Goal: Task Accomplishment & Management: Use online tool/utility

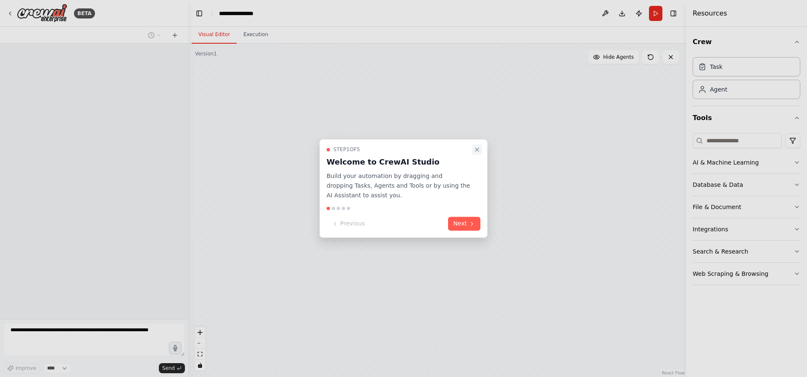
click at [477, 146] on button "Close walkthrough" at bounding box center [477, 150] width 10 height 10
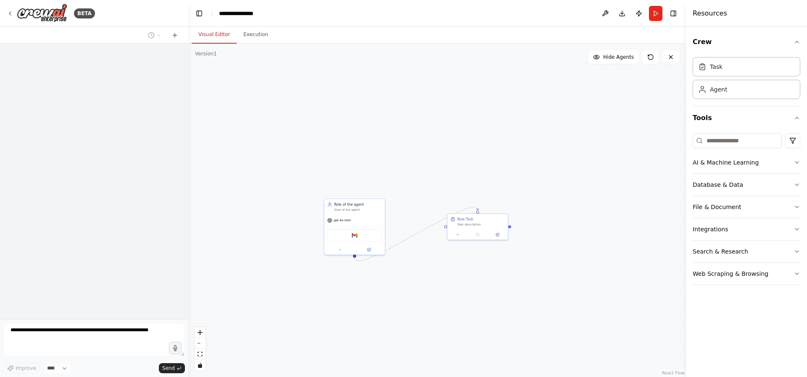
drag, startPoint x: 412, startPoint y: 126, endPoint x: 364, endPoint y: 339, distance: 218.1
click at [364, 339] on div ".deletable-edge-delete-btn { width: 20px; height: 20px; border: 0px solid #ffff…" at bounding box center [437, 211] width 498 height 334
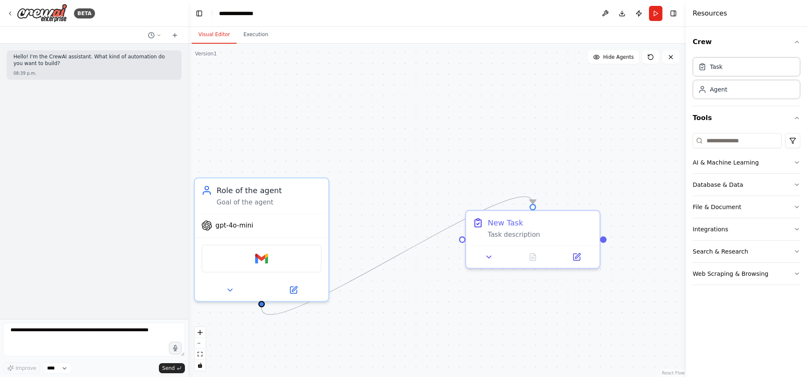
drag, startPoint x: 411, startPoint y: 141, endPoint x: 407, endPoint y: 97, distance: 44.7
click at [407, 97] on div ".deletable-edge-delete-btn { width: 20px; height: 20px; border: 0px solid #ffff…" at bounding box center [437, 211] width 498 height 334
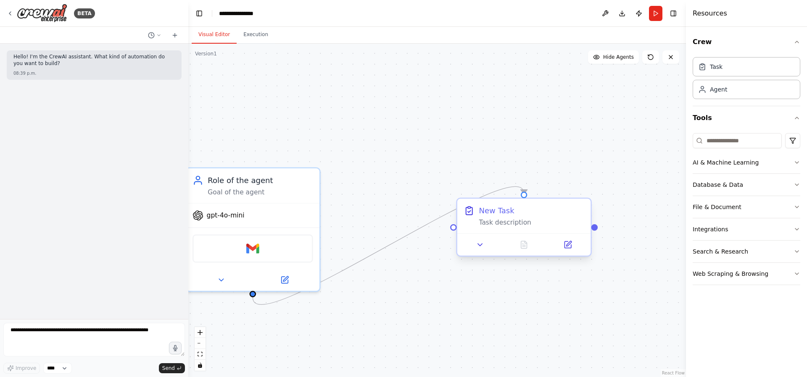
click at [568, 253] on div at bounding box center [523, 245] width 133 height 22
click at [568, 244] on icon at bounding box center [568, 243] width 5 height 5
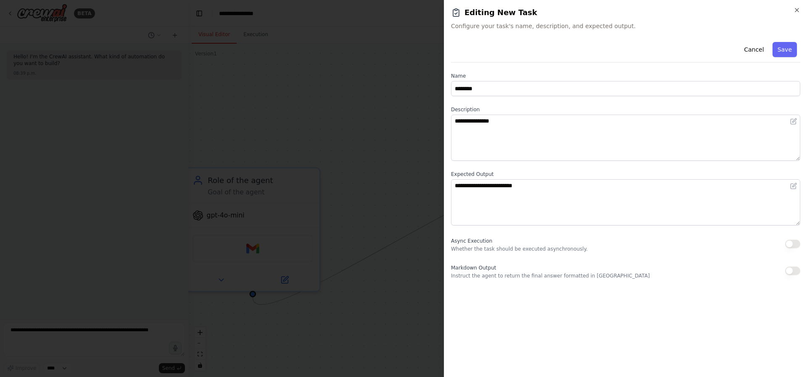
click at [433, 209] on div at bounding box center [403, 188] width 807 height 377
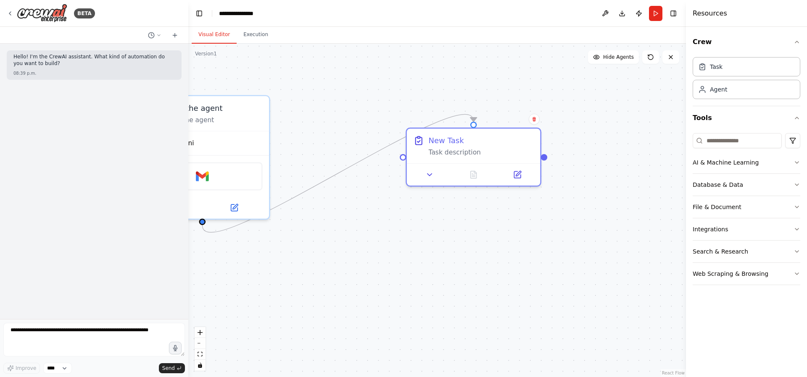
drag, startPoint x: 432, startPoint y: 209, endPoint x: 381, endPoint y: 137, distance: 89.0
click at [382, 137] on div ".deletable-edge-delete-btn { width: 20px; height: 20px; border: 0px solid #ffff…" at bounding box center [437, 211] width 498 height 334
click at [729, 58] on div "Task" at bounding box center [747, 66] width 108 height 19
click at [477, 151] on div "Task description" at bounding box center [480, 150] width 105 height 9
click at [432, 171] on icon at bounding box center [429, 172] width 9 height 9
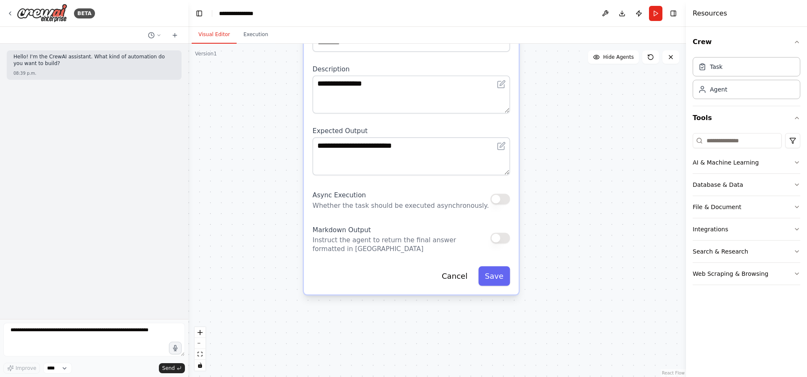
drag, startPoint x: 601, startPoint y: 150, endPoint x: 602, endPoint y: 104, distance: 46.2
click at [608, 94] on div ".deletable-edge-delete-btn { width: 20px; height: 20px; border: 0px solid #ffff…" at bounding box center [437, 211] width 498 height 334
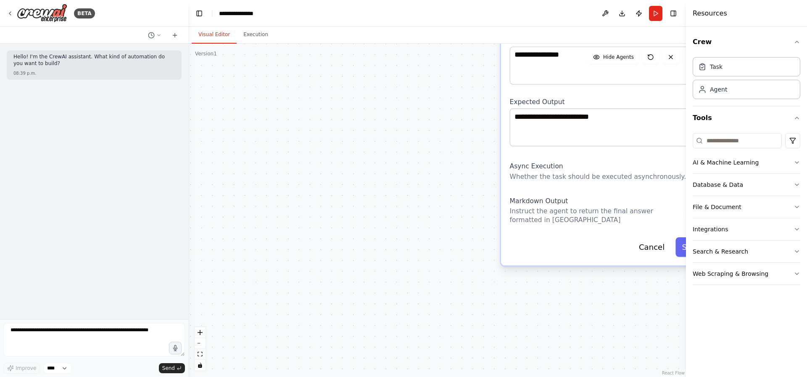
drag, startPoint x: 366, startPoint y: 208, endPoint x: 485, endPoint y: 165, distance: 126.0
click at [483, 166] on div ".deletable-edge-delete-btn { width: 20px; height: 20px; border: 0px solid #ffff…" at bounding box center [437, 211] width 498 height 334
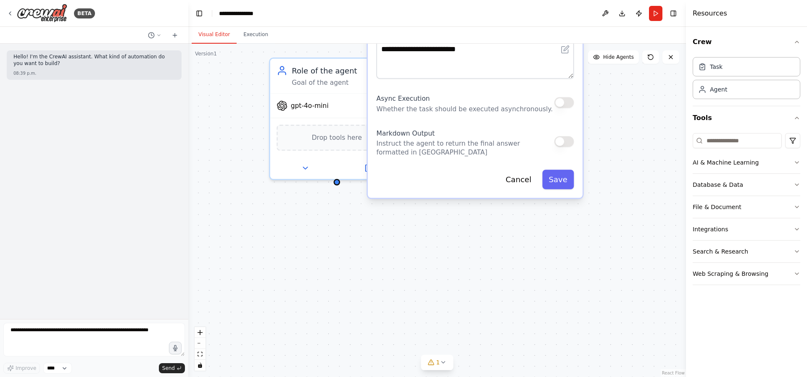
drag, startPoint x: 381, startPoint y: 240, endPoint x: 246, endPoint y: 172, distance: 151.1
click at [246, 172] on div ".deletable-edge-delete-btn { width: 20px; height: 20px; border: 0px solid #ffff…" at bounding box center [437, 211] width 498 height 334
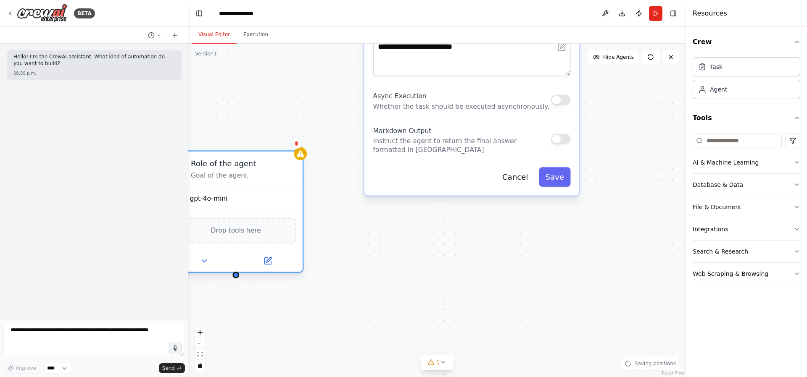
drag, startPoint x: 332, startPoint y: 96, endPoint x: 231, endPoint y: 191, distance: 138.3
click at [231, 191] on div "gpt-4o-mini" at bounding box center [235, 199] width 133 height 24
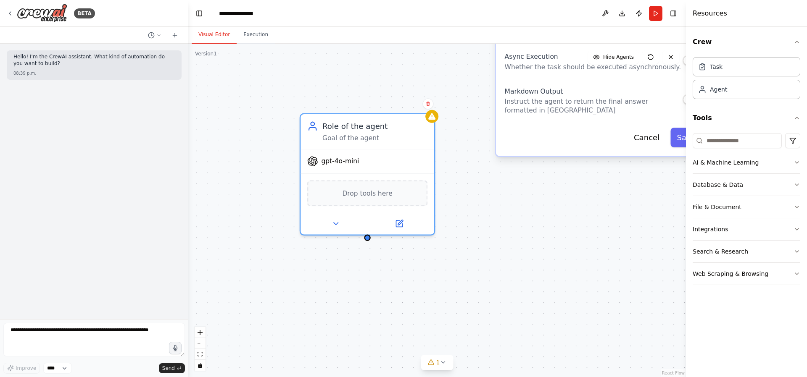
drag, startPoint x: 386, startPoint y: 271, endPoint x: 482, endPoint y: 239, distance: 100.6
click at [484, 239] on div ".deletable-edge-delete-btn { width: 20px; height: 20px; border: 0px solid #ffff…" at bounding box center [437, 211] width 498 height 334
click at [332, 221] on icon at bounding box center [335, 221] width 9 height 9
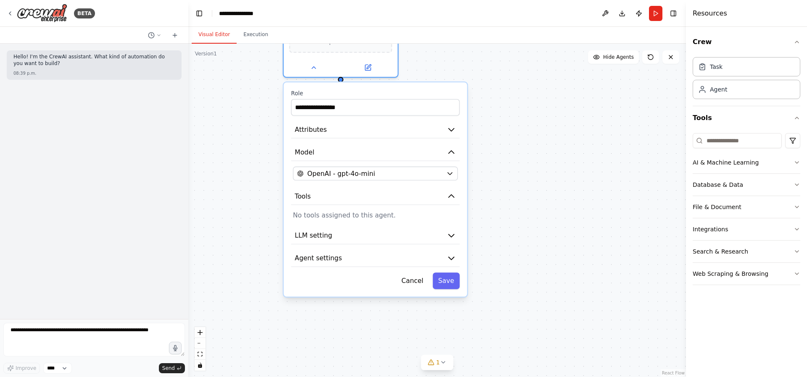
drag, startPoint x: 523, startPoint y: 314, endPoint x: 509, endPoint y: 201, distance: 113.1
click at [520, 195] on div ".deletable-edge-delete-btn { width: 20px; height: 20px; border: 0px solid #ffff…" at bounding box center [437, 211] width 498 height 334
click at [444, 199] on button "Tools" at bounding box center [375, 194] width 169 height 17
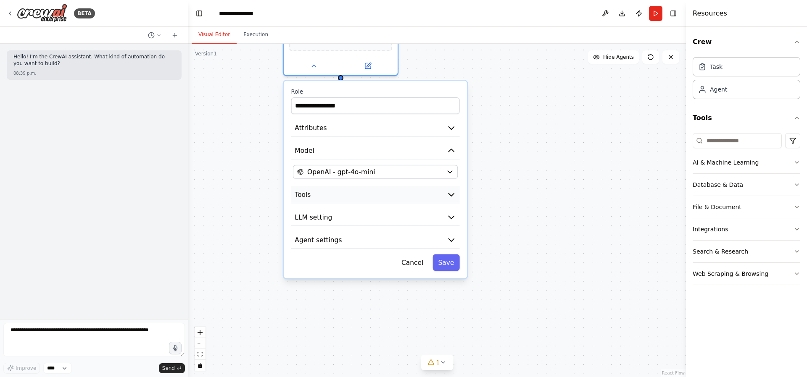
click at [444, 199] on button "Tools" at bounding box center [375, 194] width 169 height 17
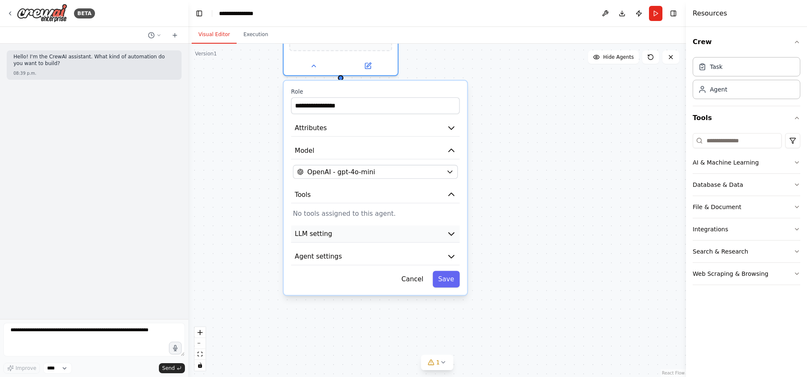
click at [393, 226] on button "LLM setting" at bounding box center [375, 234] width 169 height 17
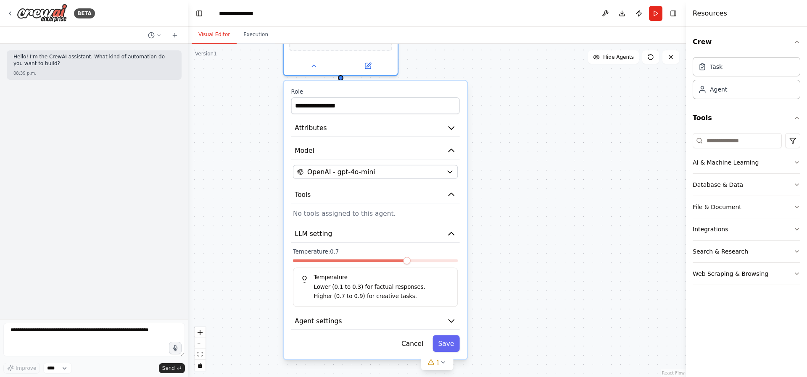
click at [378, 217] on p "No tools assigned to this agent." at bounding box center [375, 213] width 165 height 9
click at [376, 207] on div "**********" at bounding box center [375, 220] width 183 height 279
click at [373, 198] on button "Tools" at bounding box center [375, 194] width 169 height 17
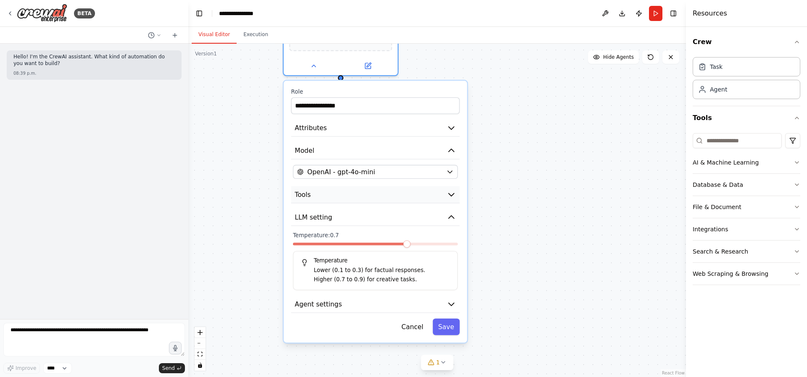
click at [373, 198] on button "Tools" at bounding box center [375, 194] width 169 height 17
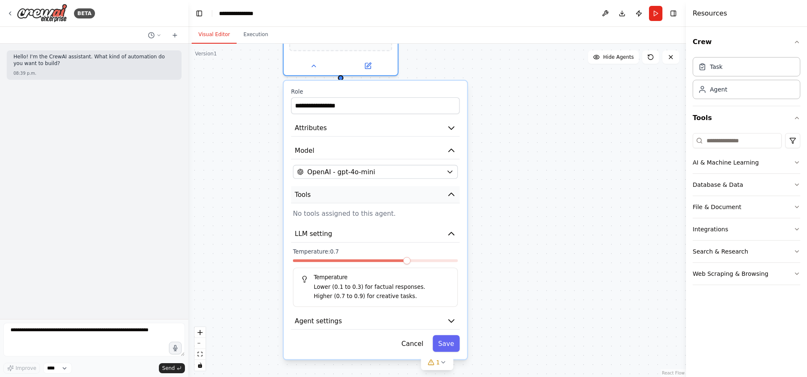
click at [373, 198] on button "Tools" at bounding box center [375, 194] width 169 height 17
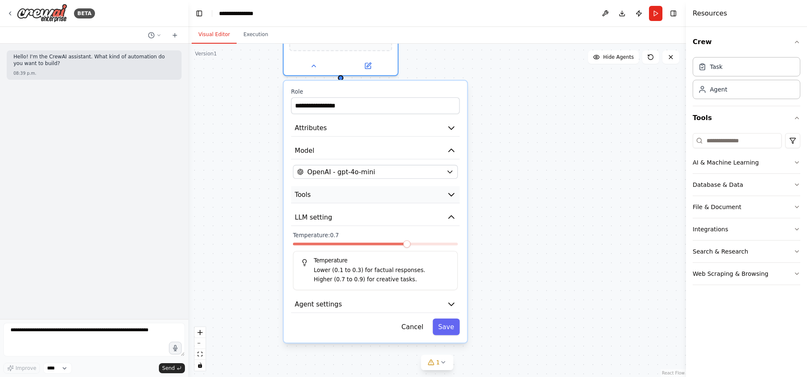
click at [373, 198] on button "Tools" at bounding box center [375, 194] width 169 height 17
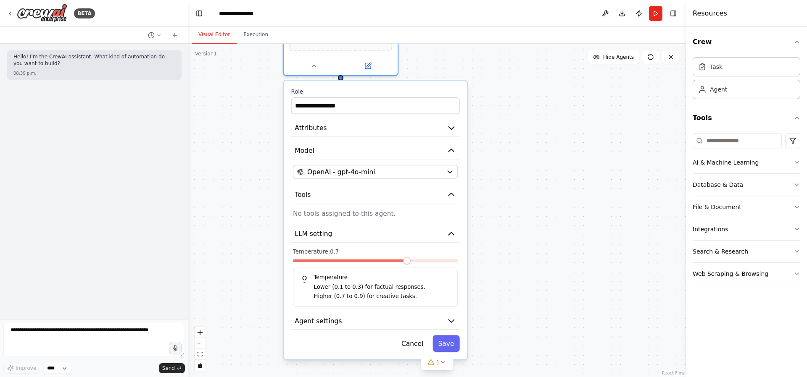
click at [374, 218] on p "No tools assigned to this agent." at bounding box center [375, 213] width 165 height 9
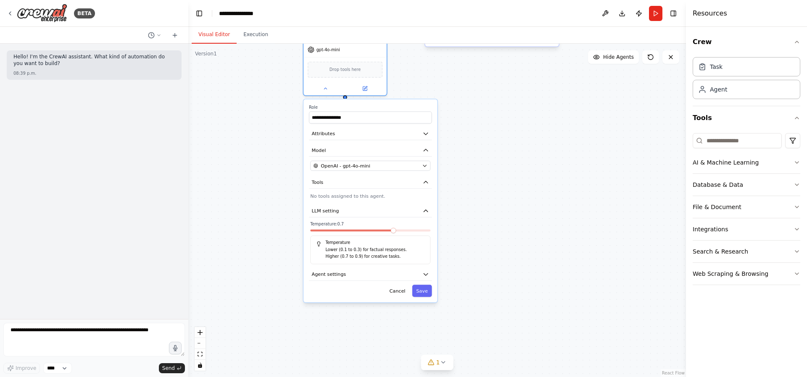
drag, startPoint x: 369, startPoint y: 350, endPoint x: 365, endPoint y: 332, distance: 19.1
click at [365, 332] on div ".deletable-edge-delete-btn { width: 20px; height: 20px; border: 0px solid #ffff…" at bounding box center [437, 211] width 498 height 334
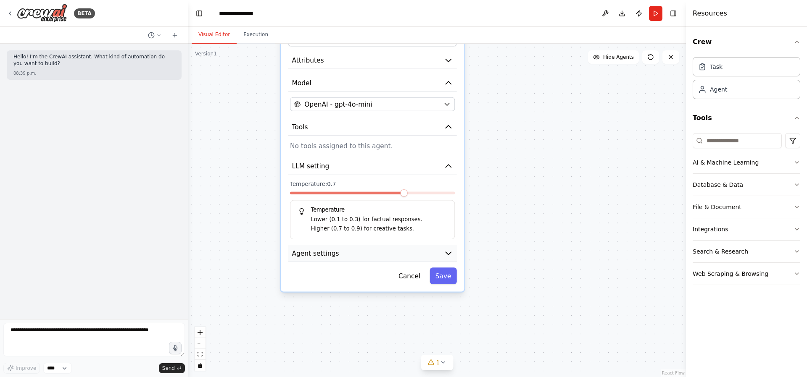
click at [421, 254] on button "Agent settings" at bounding box center [372, 253] width 169 height 17
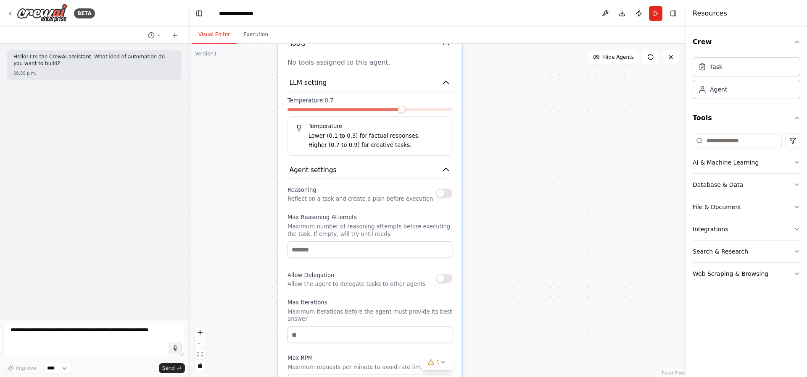
drag, startPoint x: 470, startPoint y: 297, endPoint x: 464, endPoint y: 201, distance: 95.6
click at [464, 202] on div ".deletable-edge-delete-btn { width: 20px; height: 20px; border: 0px solid #ffff…" at bounding box center [437, 211] width 498 height 334
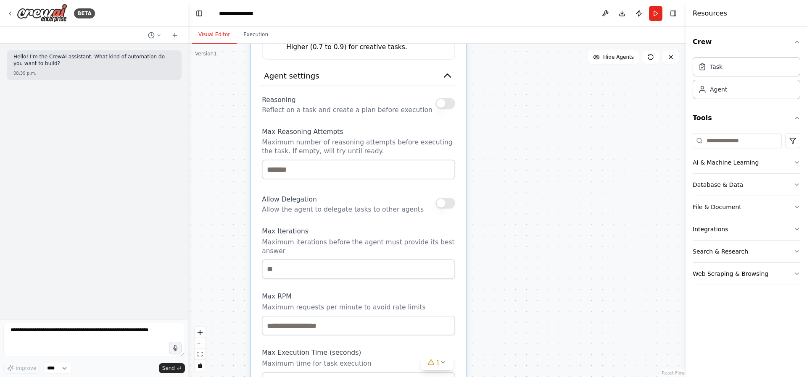
drag, startPoint x: 571, startPoint y: 260, endPoint x: 570, endPoint y: 183, distance: 77.3
click at [570, 183] on div ".deletable-edge-delete-btn { width: 20px; height: 20px; border: 0px solid #ffff…" at bounding box center [437, 211] width 498 height 334
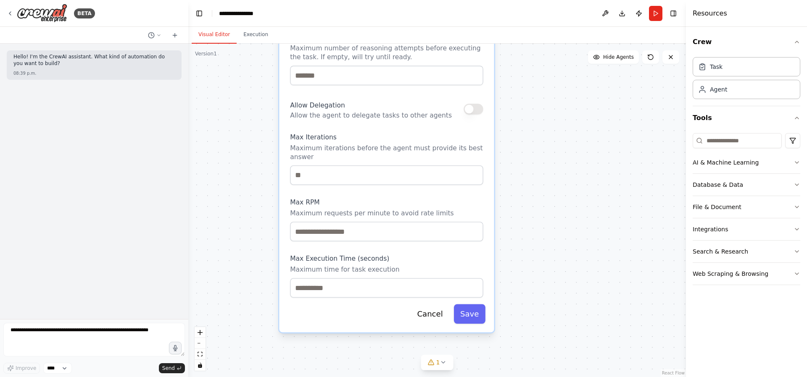
drag, startPoint x: 544, startPoint y: 259, endPoint x: 554, endPoint y: 203, distance: 56.7
click at [554, 204] on div ".deletable-edge-delete-btn { width: 20px; height: 20px; border: 0px solid #ffff…" at bounding box center [437, 211] width 498 height 334
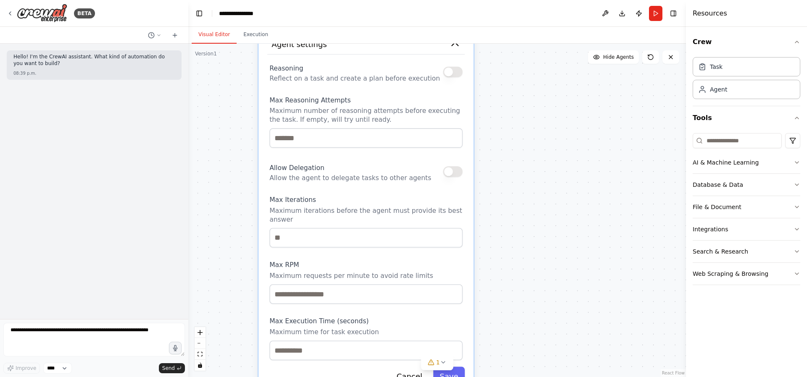
drag, startPoint x: 561, startPoint y: 170, endPoint x: 540, endPoint y: 242, distance: 74.8
click at [540, 242] on div ".deletable-edge-delete-btn { width: 20px; height: 20px; border: 0px solid #ffff…" at bounding box center [437, 211] width 498 height 334
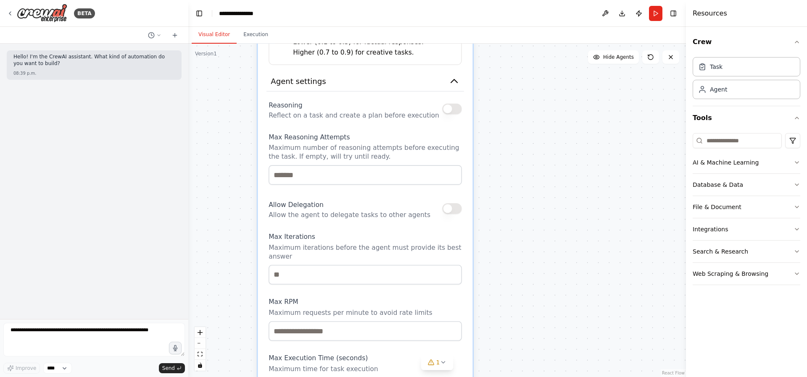
drag, startPoint x: 529, startPoint y: 192, endPoint x: 528, endPoint y: 230, distance: 38.3
click at [528, 230] on div ".deletable-edge-delete-btn { width: 20px; height: 20px; border: 0px solid #ffff…" at bounding box center [437, 211] width 498 height 334
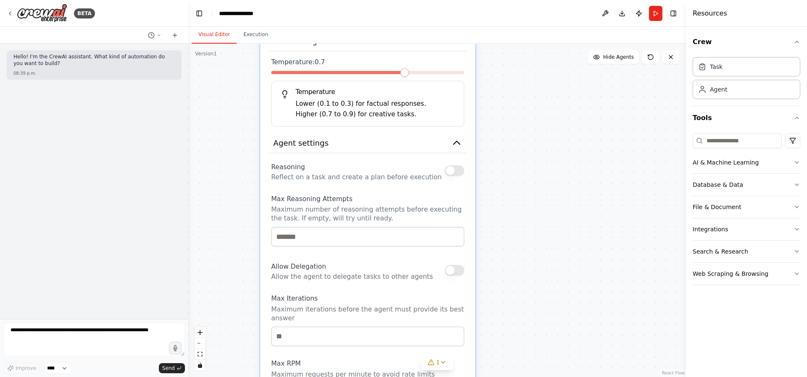
drag, startPoint x: 543, startPoint y: 225, endPoint x: 561, endPoint y: 315, distance: 91.2
click at [561, 315] on div ".deletable-edge-delete-btn { width: 20px; height: 20px; border: 0px solid #ffff…" at bounding box center [437, 211] width 498 height 334
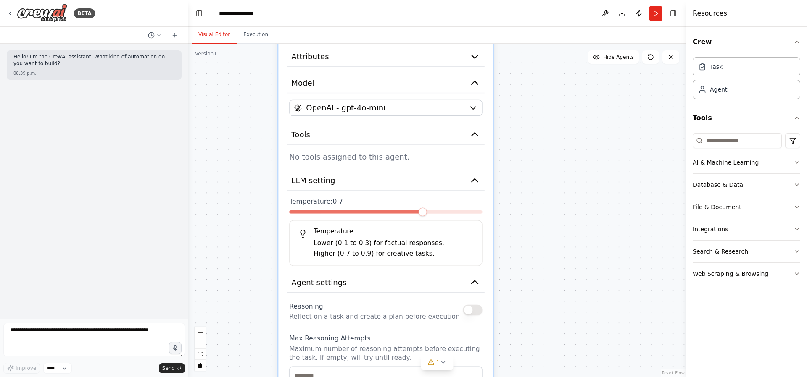
drag, startPoint x: 561, startPoint y: 223, endPoint x: 561, endPoint y: 273, distance: 50.0
click at [561, 273] on div ".deletable-edge-delete-btn { width: 20px; height: 20px; border: 0px solid #ffff…" at bounding box center [437, 211] width 498 height 334
click at [716, 208] on div "File & Document" at bounding box center [717, 207] width 49 height 8
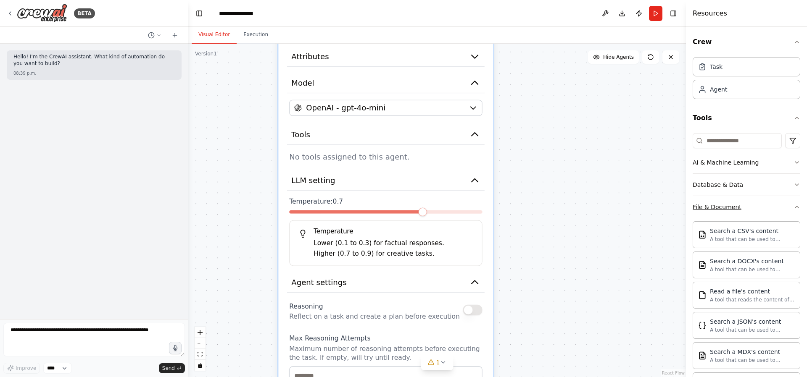
click at [716, 208] on div "File & Document" at bounding box center [717, 207] width 49 height 8
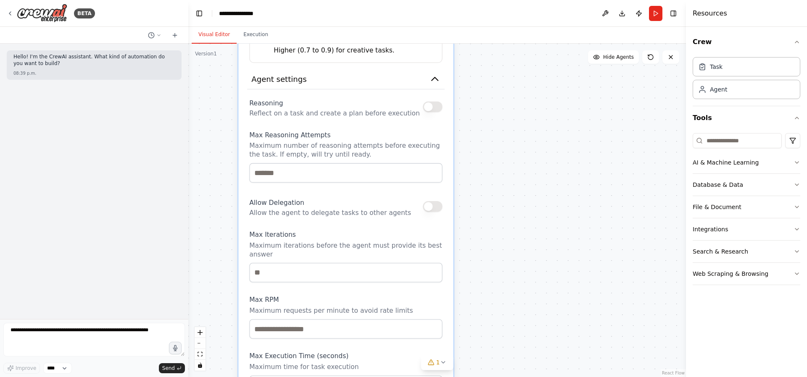
drag, startPoint x: 556, startPoint y: 277, endPoint x: 518, endPoint y: 77, distance: 203.7
click at [518, 77] on div ".deletable-edge-delete-btn { width: 20px; height: 20px; border: 0px solid #ffff…" at bounding box center [437, 211] width 498 height 334
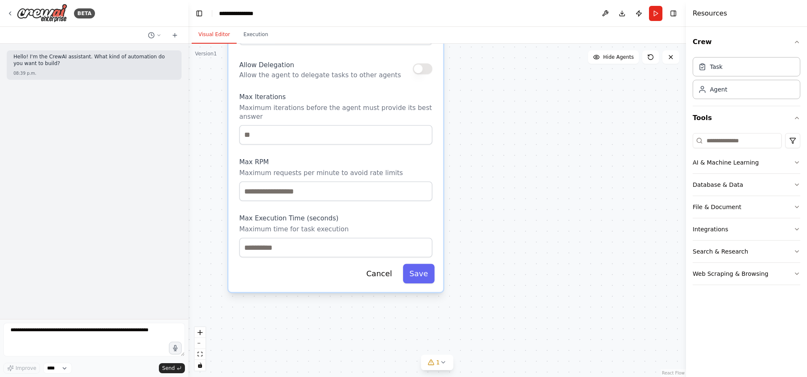
drag, startPoint x: 528, startPoint y: 221, endPoint x: 519, endPoint y: 82, distance: 139.0
click at [519, 82] on div ".deletable-edge-delete-btn { width: 20px; height: 20px; border: 0px solid #ffff…" at bounding box center [437, 211] width 498 height 334
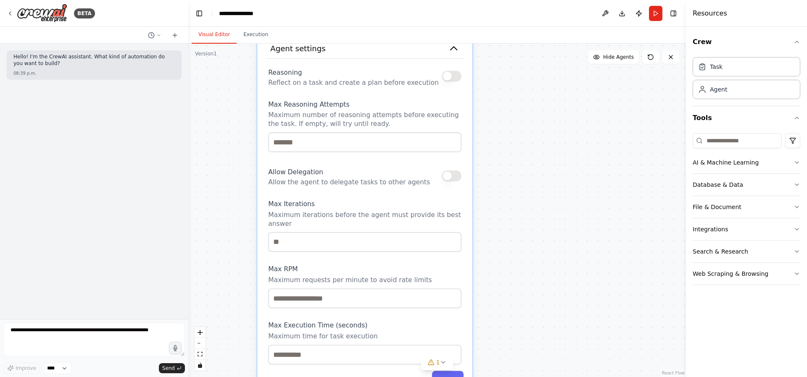
drag, startPoint x: 501, startPoint y: 297, endPoint x: 535, endPoint y: 406, distance: 114.7
click at [535, 377] on div ".deletable-edge-delete-btn { width: 20px; height: 20px; border: 0px solid #ffff…" at bounding box center [437, 211] width 498 height 334
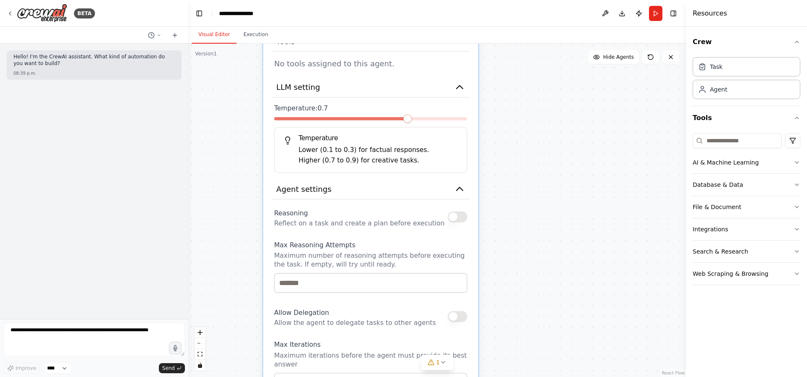
drag, startPoint x: 549, startPoint y: 283, endPoint x: 549, endPoint y: 332, distance: 48.3
click at [549, 332] on div ".deletable-edge-delete-btn { width: 20px; height: 20px; border: 0px solid #ffff…" at bounding box center [437, 211] width 498 height 334
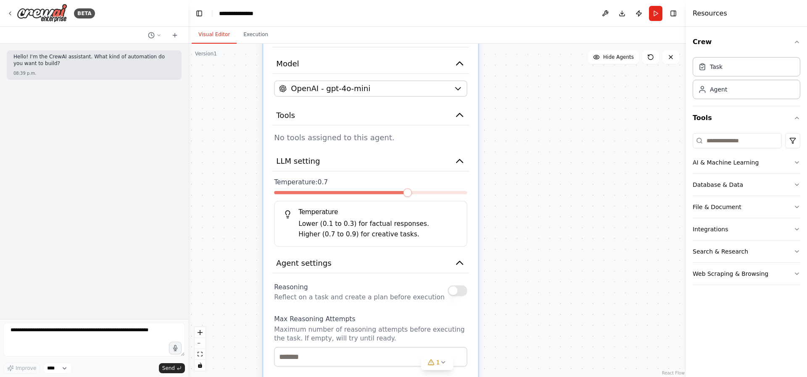
drag, startPoint x: 532, startPoint y: 257, endPoint x: 545, endPoint y: 305, distance: 50.1
click at [545, 305] on div ".deletable-edge-delete-btn { width: 20px; height: 20px; border: 0px solid #ffff…" at bounding box center [437, 211] width 498 height 334
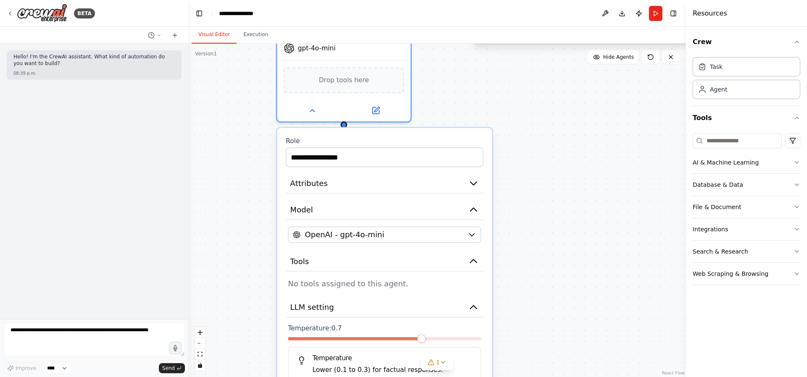
drag, startPoint x: 530, startPoint y: 194, endPoint x: 530, endPoint y: 245, distance: 51.7
click at [530, 245] on div ".deletable-edge-delete-btn { width: 20px; height: 20px; border: 0px solid #ffff…" at bounding box center [437, 211] width 498 height 334
click at [461, 183] on button "Attributes" at bounding box center [385, 184] width 198 height 20
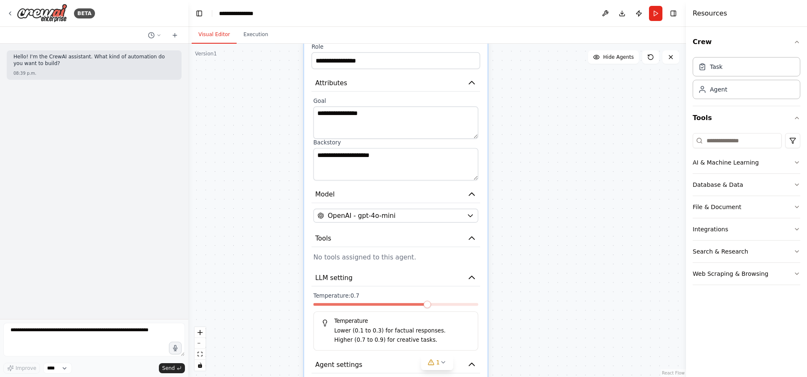
drag, startPoint x: 567, startPoint y: 198, endPoint x: 567, endPoint y: 163, distance: 35.3
click at [567, 163] on div ".deletable-edge-delete-btn { width: 20px; height: 20px; border: 0px solid #ffff…" at bounding box center [437, 211] width 498 height 334
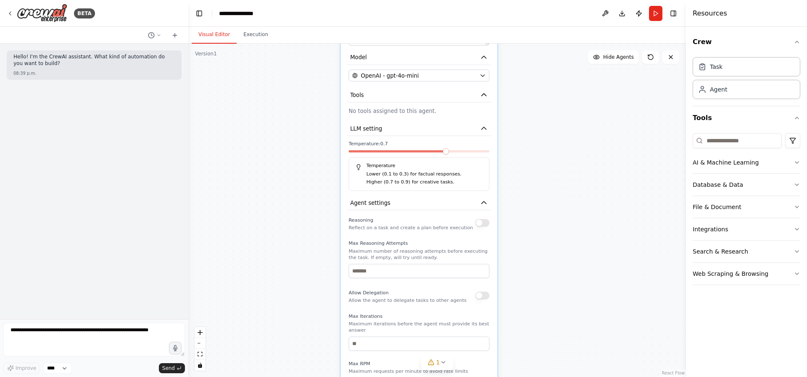
drag, startPoint x: 551, startPoint y: 250, endPoint x: 552, endPoint y: 109, distance: 140.8
click at [552, 109] on div ".deletable-edge-delete-btn { width: 20px; height: 20px; border: 0px solid #ffff…" at bounding box center [437, 211] width 498 height 334
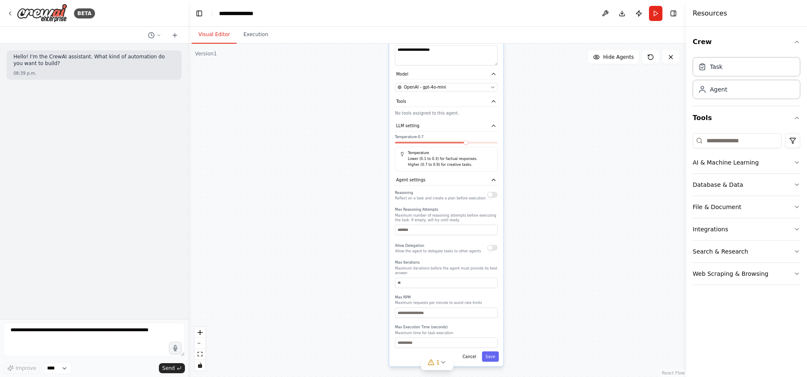
drag, startPoint x: 517, startPoint y: 121, endPoint x: 514, endPoint y: 107, distance: 14.2
click at [514, 107] on div ".deletable-edge-delete-btn { width: 20px; height: 20px; border: 0px solid #ffff…" at bounding box center [437, 211] width 498 height 334
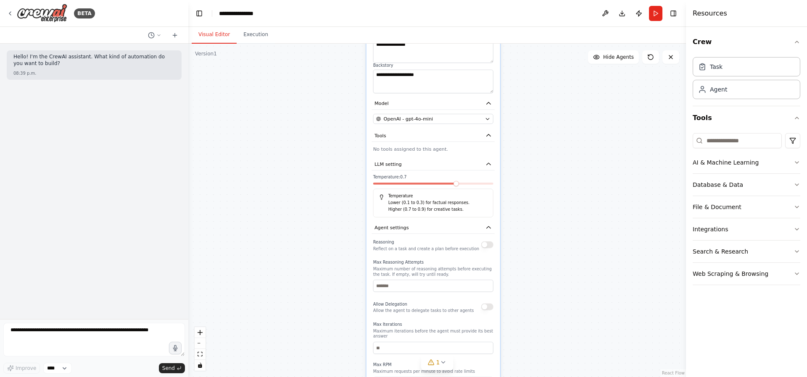
drag, startPoint x: 526, startPoint y: 140, endPoint x: 525, endPoint y: 207, distance: 67.7
click at [525, 207] on div ".deletable-edge-delete-btn { width: 20px; height: 20px; border: 0px solid #ffff…" at bounding box center [437, 211] width 498 height 334
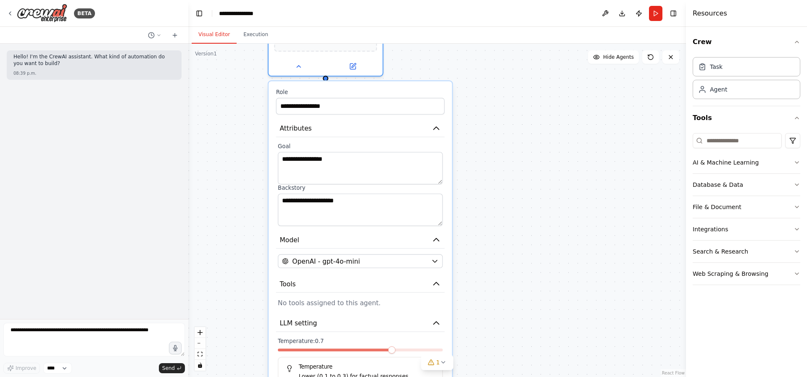
drag, startPoint x: 520, startPoint y: 203, endPoint x: 479, endPoint y: 356, distance: 158.5
click at [479, 356] on div ".deletable-edge-delete-btn { width: 20px; height: 20px; border: 0px solid #ffff…" at bounding box center [437, 211] width 498 height 334
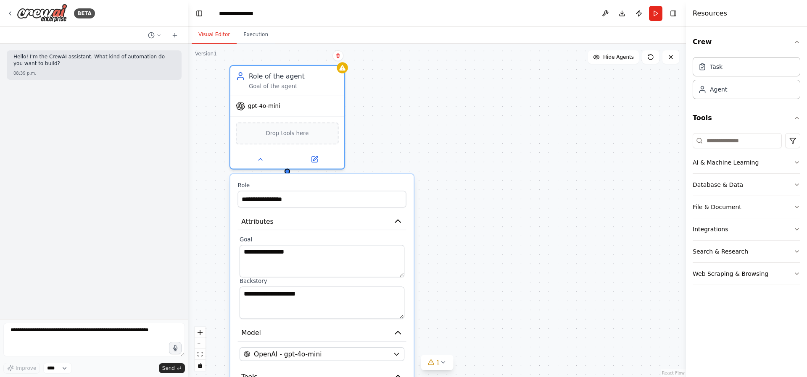
drag, startPoint x: 390, startPoint y: 87, endPoint x: 351, endPoint y: 182, distance: 102.9
click at [311, 162] on button at bounding box center [314, 157] width 53 height 11
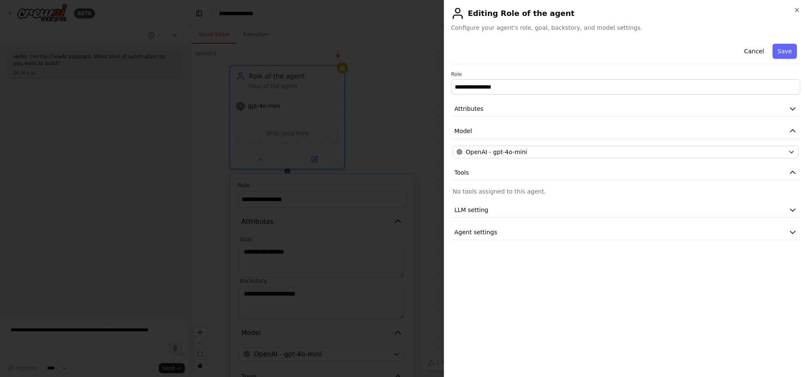
click at [311, 162] on div at bounding box center [403, 188] width 807 height 377
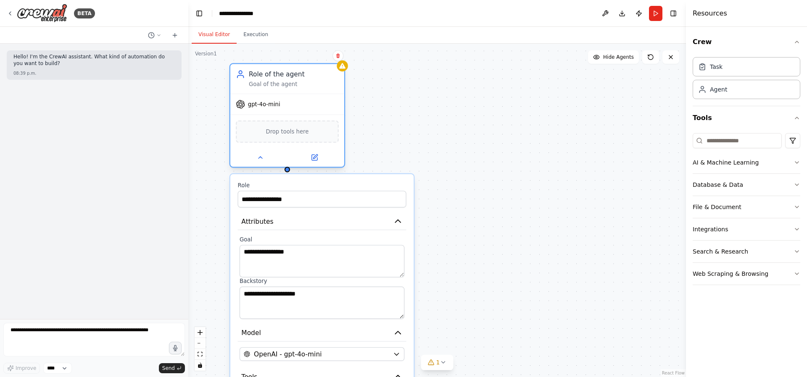
click at [302, 134] on span "Drop tools here" at bounding box center [287, 131] width 43 height 9
click at [721, 163] on div "AI & Machine Learning" at bounding box center [726, 162] width 66 height 8
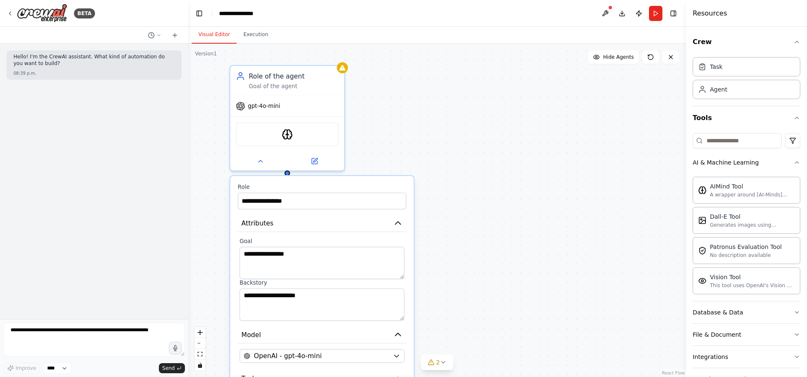
click at [270, 132] on div "AIMindTool" at bounding box center [287, 134] width 103 height 24
click at [707, 315] on div "Database & Data" at bounding box center [718, 313] width 50 height 8
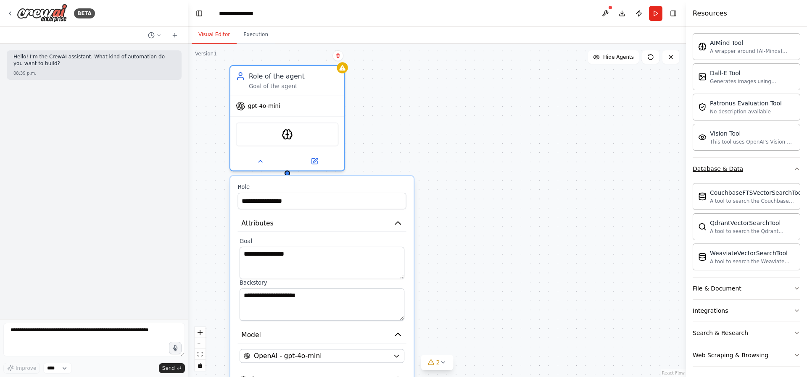
scroll to position [147, 0]
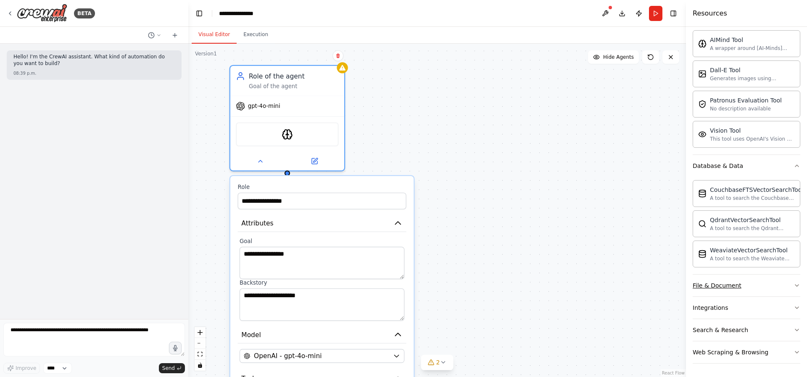
click at [707, 292] on button "File & Document" at bounding box center [747, 286] width 108 height 22
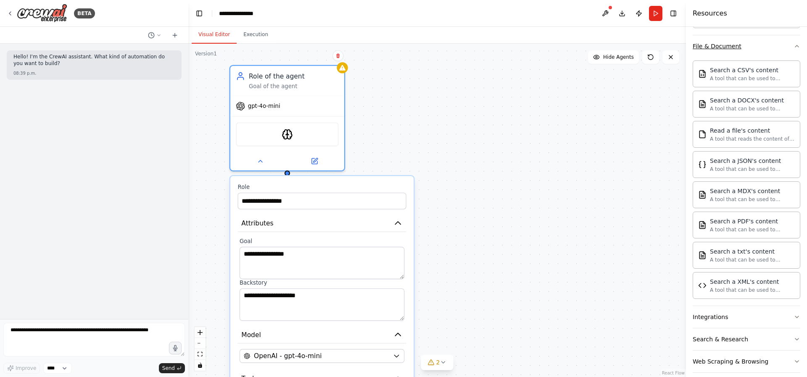
scroll to position [396, 0]
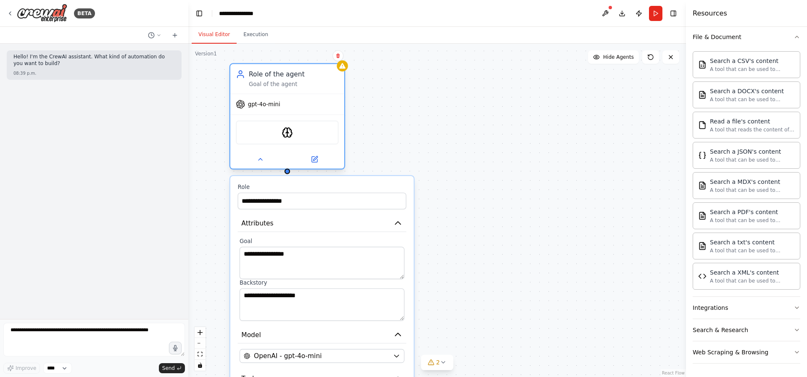
drag, startPoint x: 733, startPoint y: 169, endPoint x: 235, endPoint y: 137, distance: 499.1
click at [693, 137] on div "Search a CSV's content A tool that can be used to semantic search a query from …" at bounding box center [747, 172] width 108 height 249
click at [664, 211] on div ".deletable-edge-delete-btn { width: 20px; height: 20px; border: 0px solid #ffff…" at bounding box center [437, 211] width 498 height 334
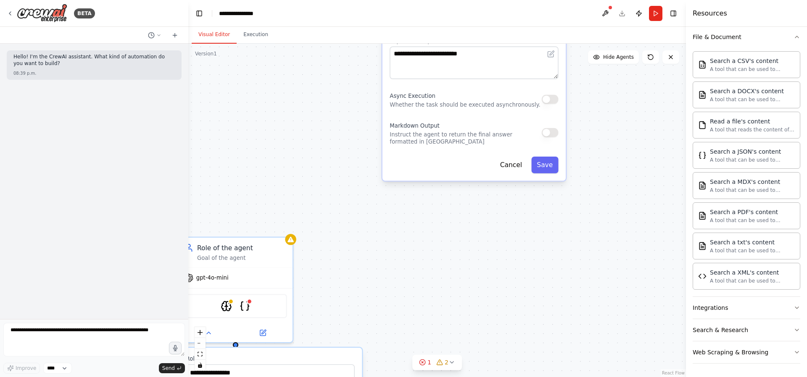
drag, startPoint x: 420, startPoint y: 129, endPoint x: 385, endPoint y: 287, distance: 161.5
click at [385, 287] on div ".deletable-edge-delete-btn { width: 20px; height: 20px; border: 0px solid #ffff…" at bounding box center [437, 211] width 498 height 334
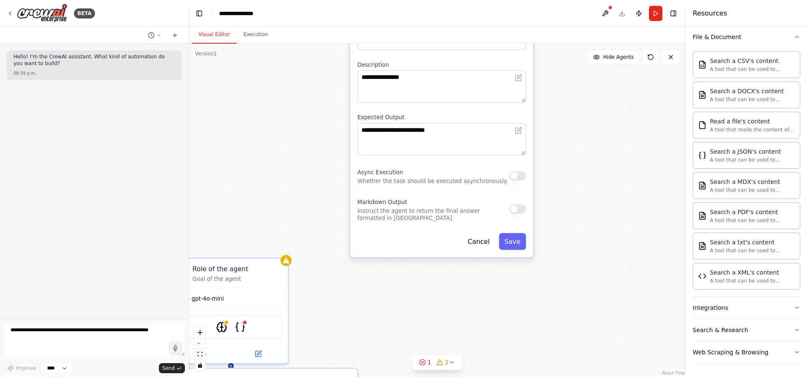
drag, startPoint x: 460, startPoint y: 119, endPoint x: 434, endPoint y: 159, distance: 47.7
click at [434, 159] on div "**********" at bounding box center [441, 137] width 183 height 241
click at [433, 159] on div "**********" at bounding box center [432, 137] width 183 height 241
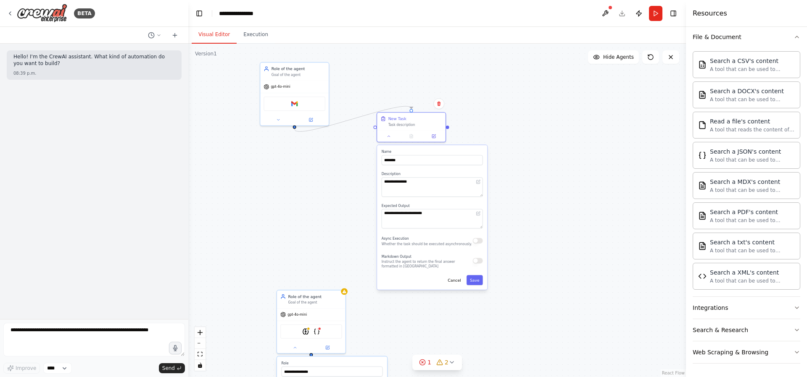
drag, startPoint x: 533, startPoint y: 114, endPoint x: 533, endPoint y: 178, distance: 63.5
click at [533, 178] on div ".deletable-edge-delete-btn { width: 20px; height: 20px; border: 0px solid #ffff…" at bounding box center [437, 211] width 498 height 334
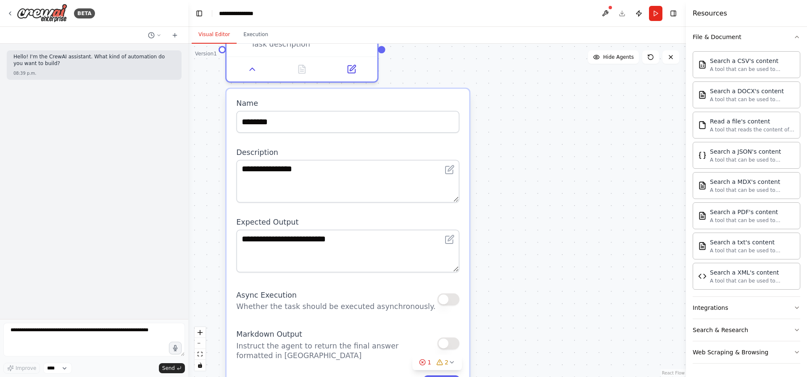
drag, startPoint x: 535, startPoint y: 177, endPoint x: 583, endPoint y: 156, distance: 51.7
click at [582, 156] on div ".deletable-edge-delete-btn { width: 20px; height: 20px; border: 0px solid #ffff…" at bounding box center [437, 211] width 498 height 334
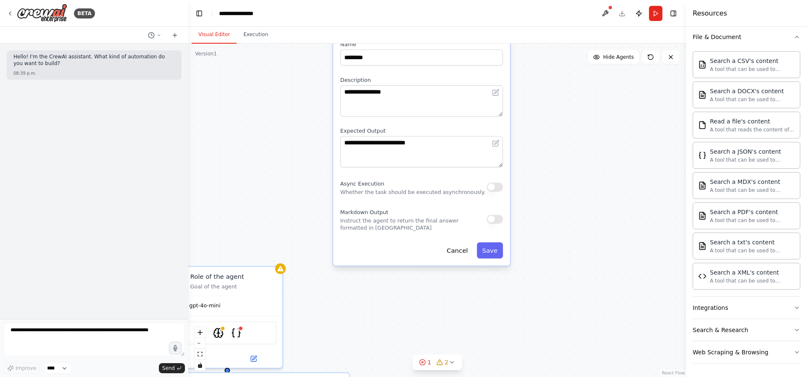
drag, startPoint x: 588, startPoint y: 113, endPoint x: 588, endPoint y: 82, distance: 31.9
click at [588, 82] on div ".deletable-edge-delete-btn { width: 20px; height: 20px; border: 0px solid #ffff…" at bounding box center [437, 211] width 498 height 334
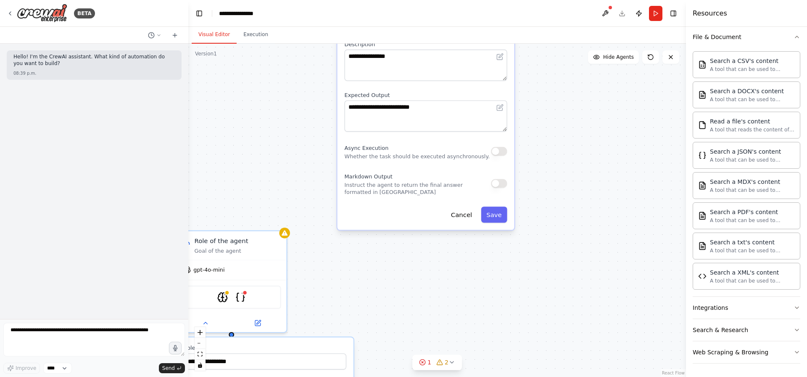
drag, startPoint x: 590, startPoint y: 205, endPoint x: 591, endPoint y: 166, distance: 38.7
click at [591, 166] on div ".deletable-edge-delete-btn { width: 20px; height: 20px; border: 0px solid #ffff…" at bounding box center [437, 211] width 498 height 334
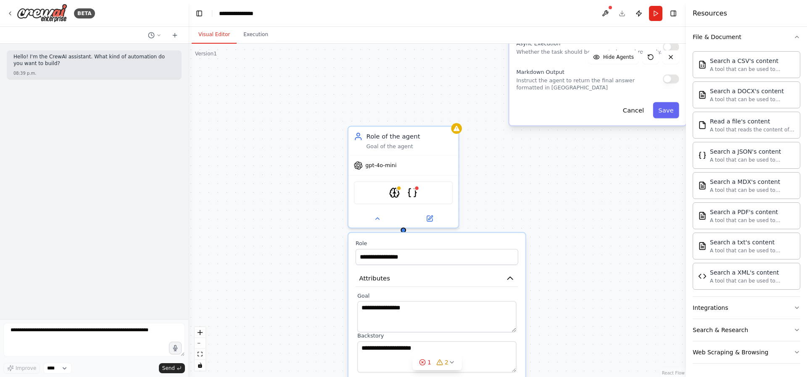
drag, startPoint x: 433, startPoint y: 301, endPoint x: 628, endPoint y: 196, distance: 221.4
click at [628, 199] on div ".deletable-edge-delete-btn { width: 20px; height: 20px; border: 0px solid #ffff…" at bounding box center [437, 211] width 498 height 334
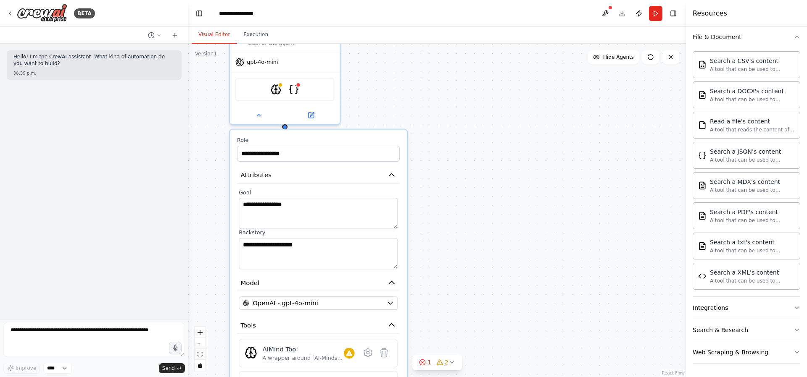
drag, startPoint x: 626, startPoint y: 196, endPoint x: 467, endPoint y: 113, distance: 179.9
click at [467, 113] on div ".deletable-edge-delete-btn { width: 20px; height: 20px; border: 0px solid #ffff…" at bounding box center [437, 211] width 498 height 334
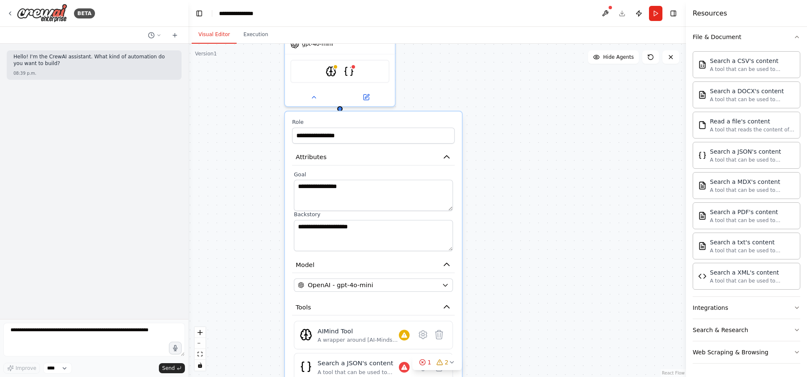
drag, startPoint x: 467, startPoint y: 113, endPoint x: 544, endPoint y: 91, distance: 80.5
click at [544, 91] on div ".deletable-edge-delete-btn { width: 20px; height: 20px; border: 0px solid #ffff…" at bounding box center [437, 211] width 498 height 334
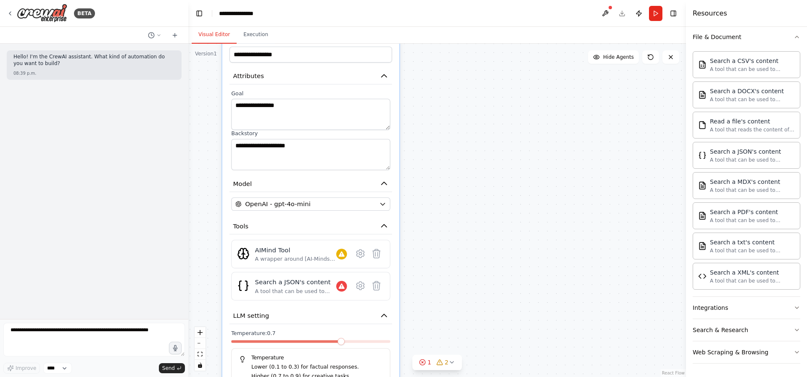
drag, startPoint x: 543, startPoint y: 91, endPoint x: 456, endPoint y: -8, distance: 132.3
click at [456, 44] on div ".deletable-edge-delete-btn { width: 20px; height: 20px; border: 0px solid #ffff…" at bounding box center [437, 211] width 498 height 334
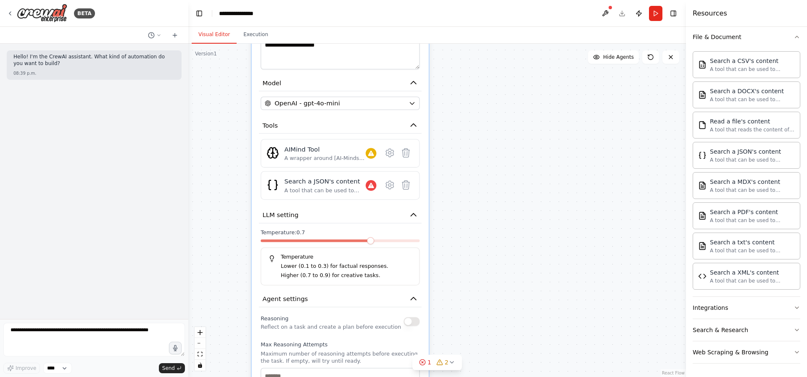
drag, startPoint x: 529, startPoint y: 185, endPoint x: 547, endPoint y: 146, distance: 42.9
click at [547, 146] on div ".deletable-edge-delete-btn { width: 20px; height: 20px; border: 0px solid #ffff…" at bounding box center [437, 211] width 498 height 334
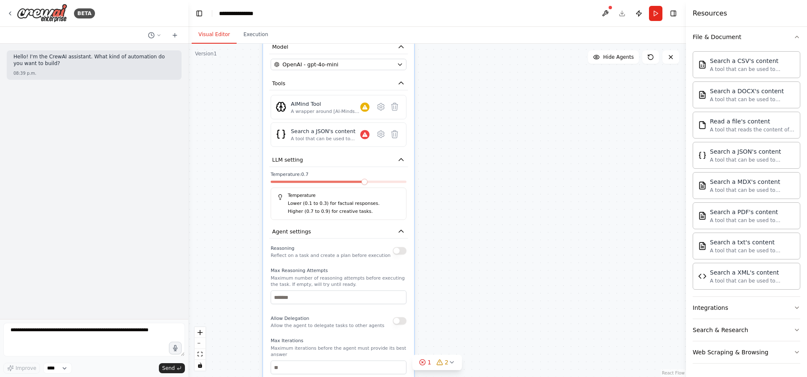
drag, startPoint x: 541, startPoint y: 157, endPoint x: 508, endPoint y: 115, distance: 53.6
click at [508, 115] on div ".deletable-edge-delete-btn { width: 20px; height: 20px; border: 0px solid #ffff…" at bounding box center [437, 211] width 498 height 334
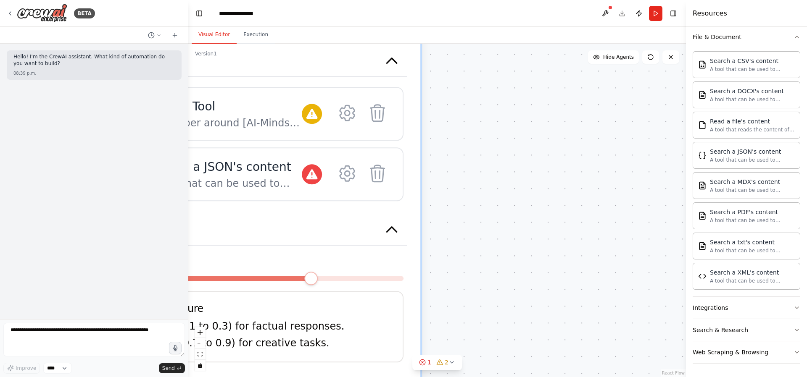
drag, startPoint x: 564, startPoint y: 139, endPoint x: 670, endPoint y: 167, distance: 109.6
click at [670, 167] on div ".deletable-edge-delete-btn { width: 20px; height: 20px; border: 0px solid #ffff…" at bounding box center [437, 211] width 498 height 334
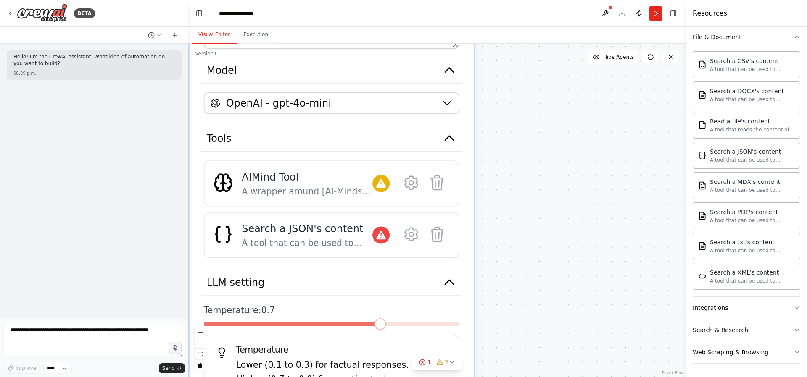
drag, startPoint x: 542, startPoint y: 271, endPoint x: 565, endPoint y: 361, distance: 93.0
click at [565, 361] on div ".deletable-edge-delete-btn { width: 20px; height: 20px; border: 0px solid #ffff…" at bounding box center [437, 211] width 498 height 334
